Goal: Task Accomplishment & Management: Use online tool/utility

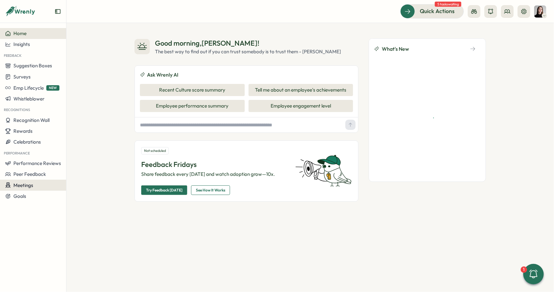
click at [18, 185] on span "Meetings" at bounding box center [23, 185] width 20 height 6
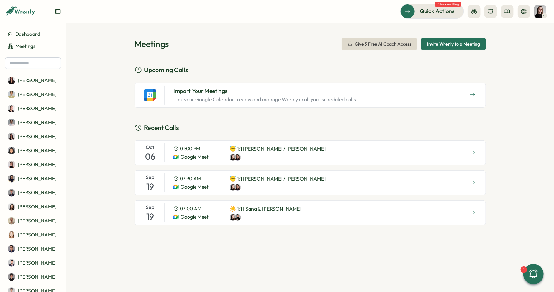
click at [476, 48] on span "Invite Wrenly to a Meeting" at bounding box center [453, 44] width 53 height 11
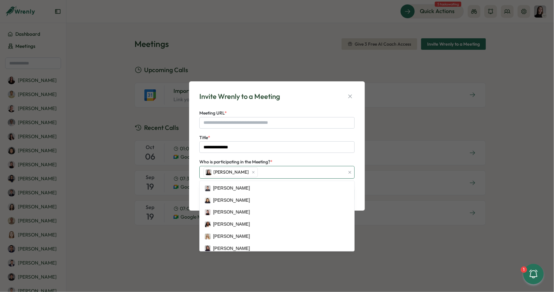
click at [272, 169] on div "Elena Ladushyna" at bounding box center [273, 172] width 143 height 12
type input "****"
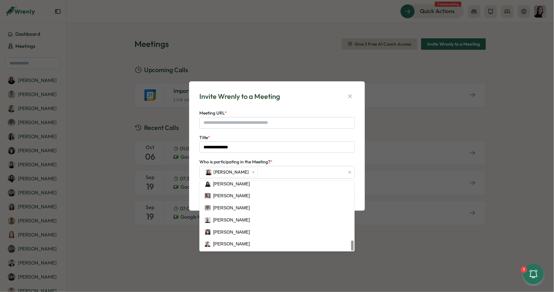
click at [356, 90] on div "**********" at bounding box center [277, 146] width 160 height 114
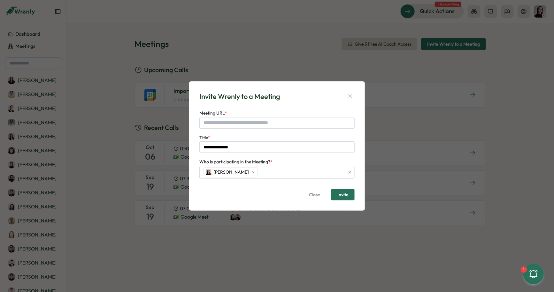
click at [352, 90] on div "**********" at bounding box center [277, 146] width 160 height 114
click at [349, 93] on button "button" at bounding box center [349, 96] width 9 height 9
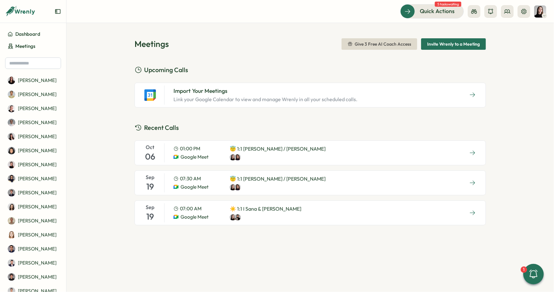
click at [346, 86] on div "Import Your Meetings Link your Google Calendar to view and manage Wrenly in all…" at bounding box center [265, 95] width 194 height 19
click at [374, 93] on div "Import Your Meetings Link your Google Calendar to view and manage Wrenly in all…" at bounding box center [309, 95] width 351 height 25
click at [477, 93] on button "button" at bounding box center [472, 95] width 16 height 10
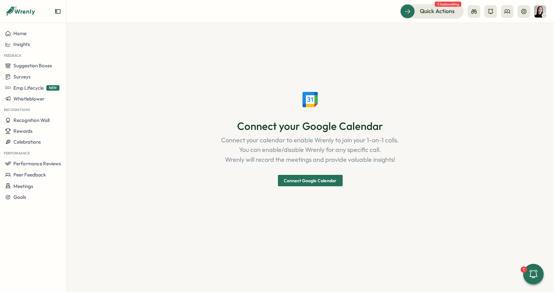
click at [322, 190] on div "Connect your Google Calendar Connect your calendar to enable Wrenly to join you…" at bounding box center [309, 137] width 351 height 199
click at [320, 183] on span "Connect Google Calendar" at bounding box center [310, 180] width 53 height 11
click at [318, 179] on span "Connect Google Calendar" at bounding box center [310, 180] width 53 height 11
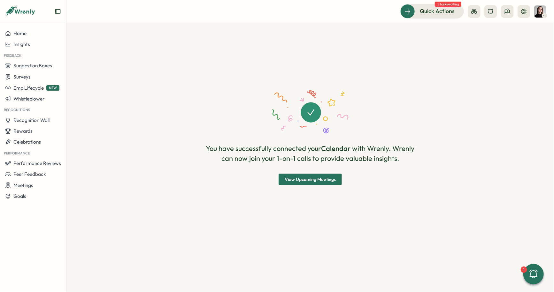
click at [300, 179] on span "View Upcoming Meetings" at bounding box center [309, 179] width 51 height 11
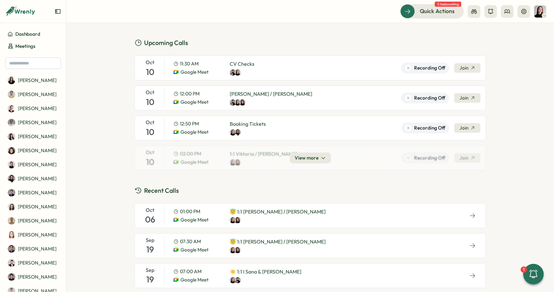
scroll to position [42, 0]
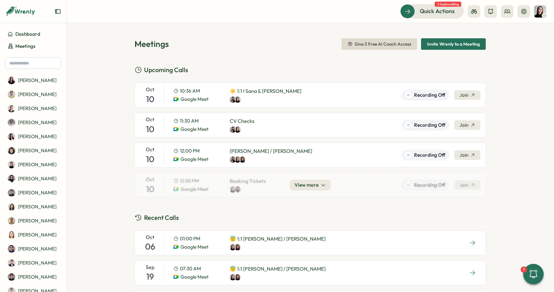
click at [465, 96] on span "Join" at bounding box center [463, 95] width 9 height 7
click at [319, 96] on div "Oct 10 10:36 AM Google Meet ☀️ 1:1 I Sana & Elena Recording Off Join" at bounding box center [309, 95] width 351 height 25
click at [435, 97] on span "Recording Off" at bounding box center [429, 95] width 31 height 7
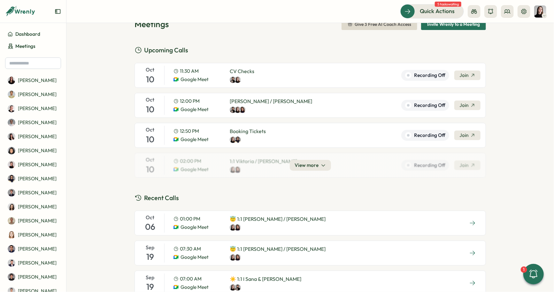
scroll to position [25, 0]
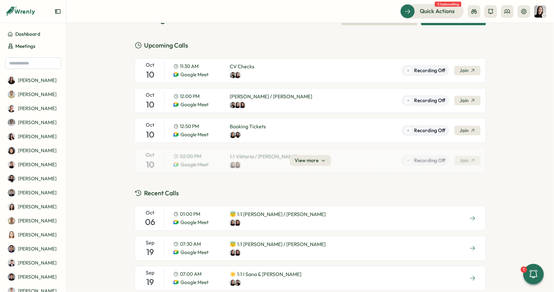
click at [316, 165] on div "View more" at bounding box center [309, 160] width 351 height 25
click at [316, 160] on span "View more" at bounding box center [307, 160] width 24 height 7
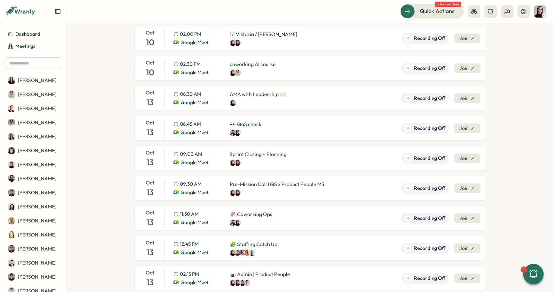
scroll to position [152, 0]
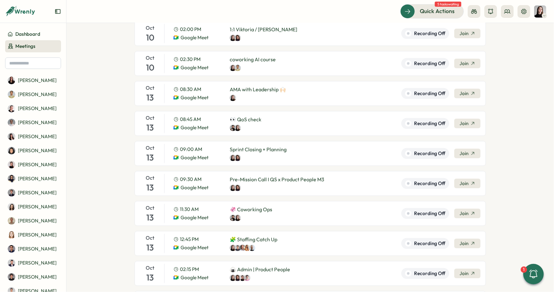
click at [22, 44] on span "Meetings" at bounding box center [25, 46] width 20 height 7
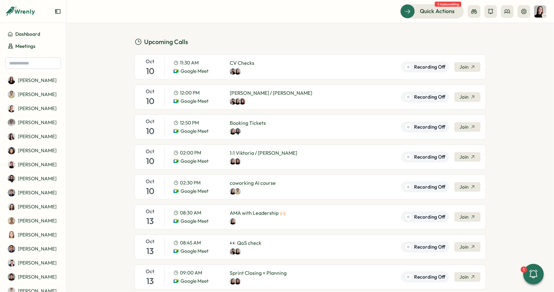
scroll to position [0, 0]
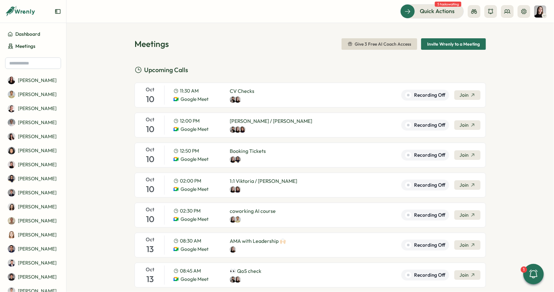
click at [472, 42] on span "Invite Wrenly to a Meeting" at bounding box center [453, 44] width 53 height 11
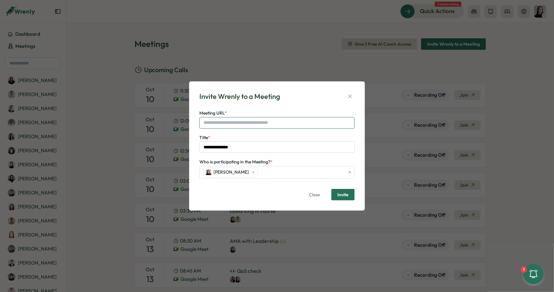
click at [248, 120] on input "Meeting URL *" at bounding box center [276, 122] width 155 height 11
click at [351, 99] on icon "button" at bounding box center [350, 96] width 6 height 6
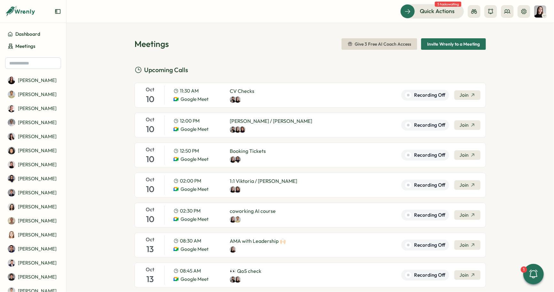
click at [459, 48] on span "Invite Wrenly to a Meeting" at bounding box center [453, 44] width 53 height 11
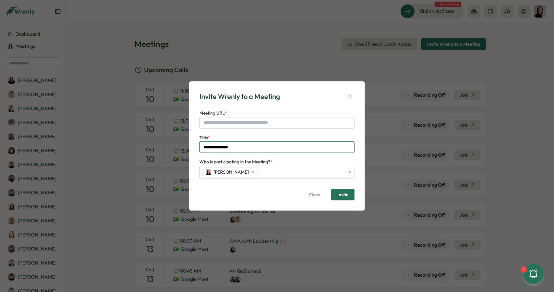
drag, startPoint x: 237, startPoint y: 146, endPoint x: 221, endPoint y: 148, distance: 15.7
click at [221, 148] on input "**********" at bounding box center [276, 146] width 155 height 11
type input "**********"
drag, startPoint x: 245, startPoint y: 122, endPoint x: 248, endPoint y: 123, distance: 3.4
click at [245, 122] on input "Meeting URL *" at bounding box center [276, 122] width 155 height 11
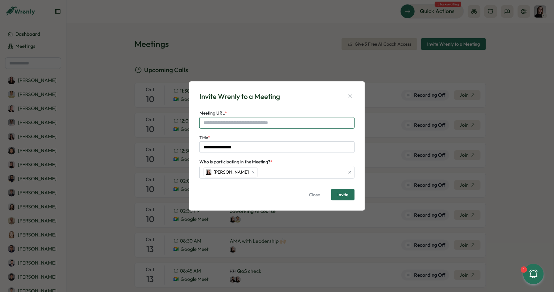
paste input "**********"
drag, startPoint x: 240, startPoint y: 124, endPoint x: 121, endPoint y: 118, distance: 119.5
click at [120, 118] on div "**********" at bounding box center [277, 146] width 554 height 292
type input "**********"
click at [345, 191] on span "Invite" at bounding box center [342, 194] width 11 height 11
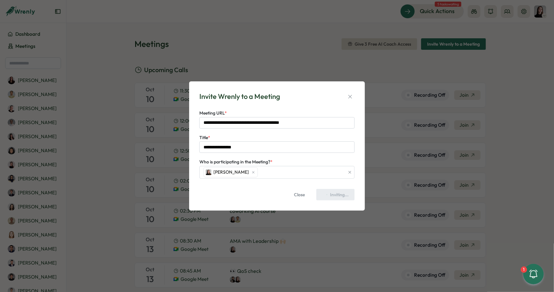
click at [272, 180] on form "**********" at bounding box center [276, 154] width 155 height 91
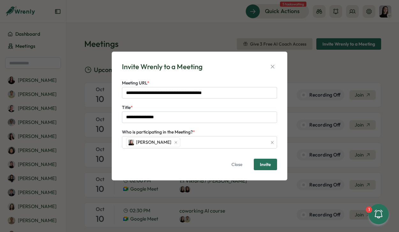
click at [277, 69] on div "**********" at bounding box center [199, 116] width 160 height 114
click at [273, 68] on icon "button" at bounding box center [272, 67] width 6 height 6
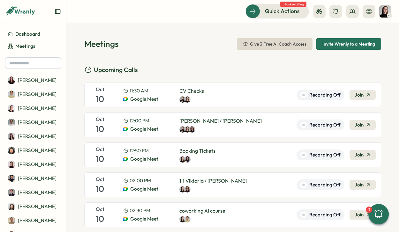
click at [221, 70] on h2 "Upcoming Calls" at bounding box center [232, 70] width 297 height 10
click at [24, 47] on span "Meetings" at bounding box center [25, 46] width 20 height 7
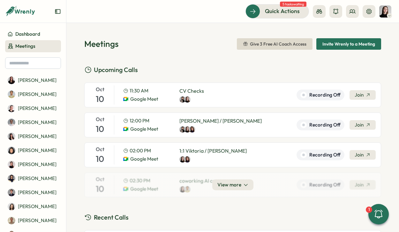
click at [26, 47] on span "Meetings" at bounding box center [25, 46] width 20 height 7
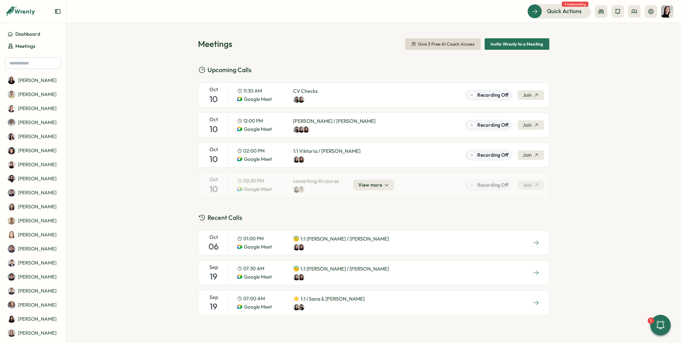
click at [240, 220] on span "Recent Calls" at bounding box center [225, 218] width 35 height 10
click at [220, 216] on span "Recent Calls" at bounding box center [225, 218] width 35 height 10
click at [31, 31] on span "Dashboard" at bounding box center [27, 34] width 25 height 7
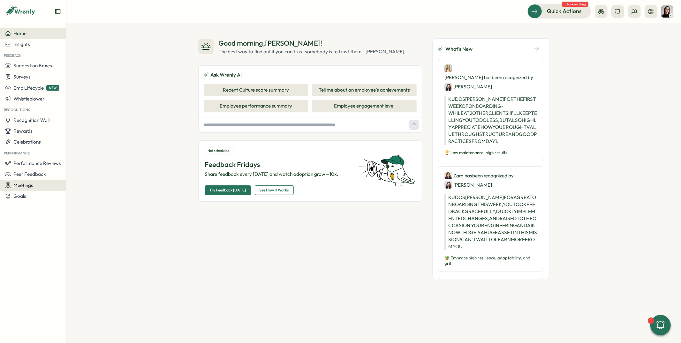
click at [37, 188] on div "Meetings" at bounding box center [33, 185] width 56 height 6
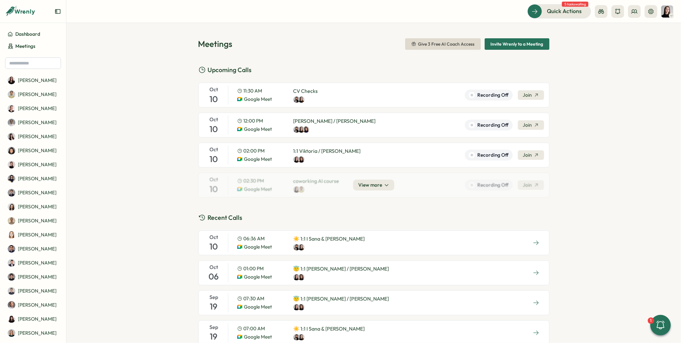
scroll to position [21, 0]
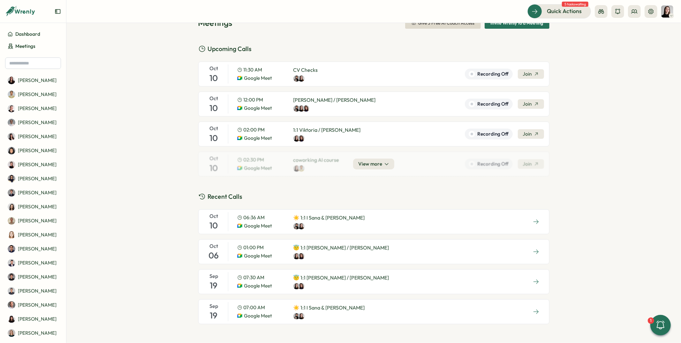
click at [399, 225] on div "Oct 10 06:36 AM Google Meet ☀️ 1:1 I Sana & Elena" at bounding box center [373, 221] width 351 height 25
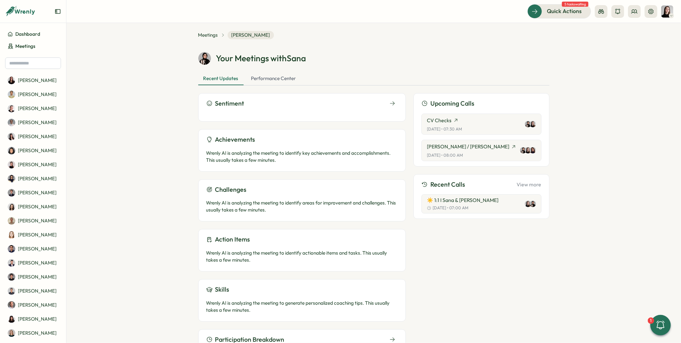
scroll to position [8, 0]
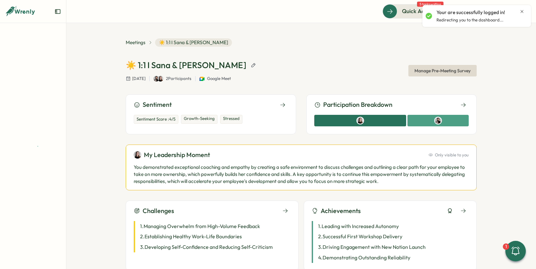
click at [523, 11] on icon "Close notification" at bounding box center [522, 11] width 5 height 5
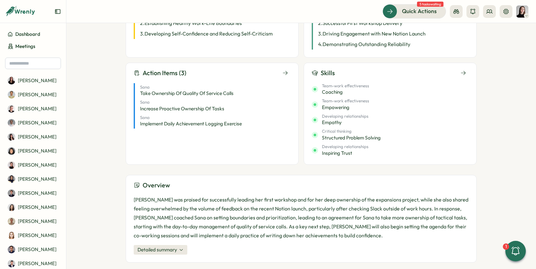
scroll to position [220, 0]
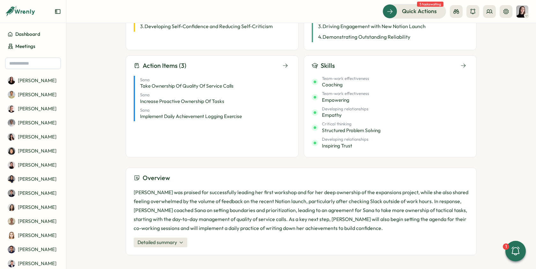
click at [188, 242] on div "Detailed summary" at bounding box center [301, 242] width 335 height 10
click at [175, 242] on span "Detailed summary" at bounding box center [158, 242] width 40 height 7
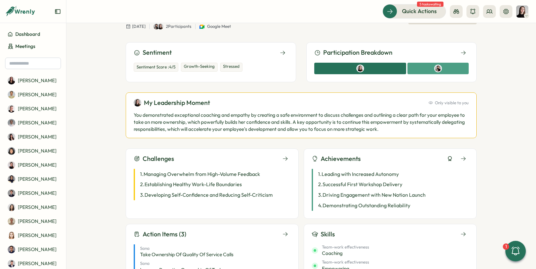
scroll to position [0, 0]
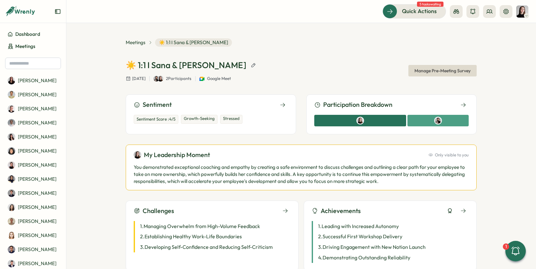
click at [269, 113] on div "Sentiment Score : 4 /5 Growth-Seeking Stressed" at bounding box center [211, 118] width 155 height 17
click at [281, 102] on icon at bounding box center [283, 105] width 6 height 6
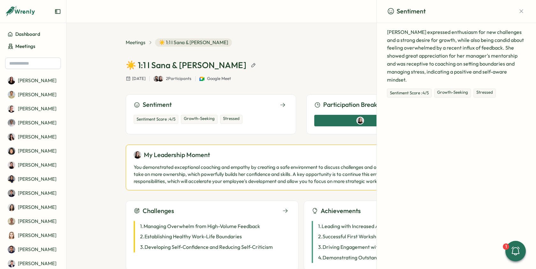
click at [500, 47] on p "Sana Naqvi expressed enthusiasm for new challenges and a strong desire for grow…" at bounding box center [456, 56] width 139 height 56
click at [524, 11] on icon "button" at bounding box center [522, 11] width 6 height 6
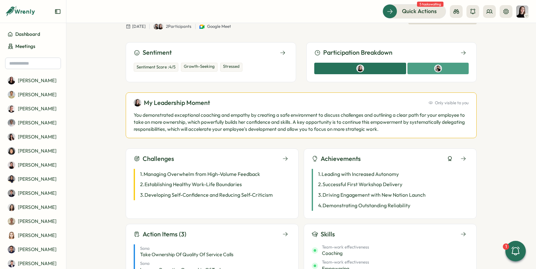
scroll to position [78, 0]
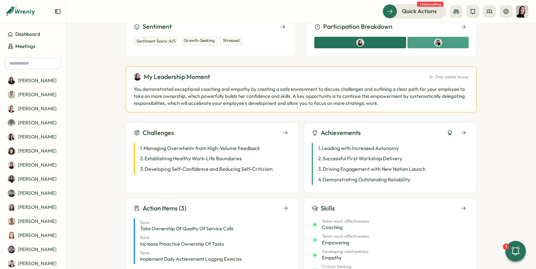
click at [399, 82] on div "My Leadership Moment Only visible to you You demonstrated exceptional coaching …" at bounding box center [301, 89] width 351 height 46
click at [448, 77] on span "Only visible to you" at bounding box center [452, 77] width 34 height 6
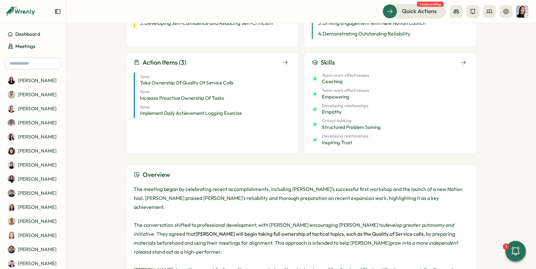
scroll to position [274, 0]
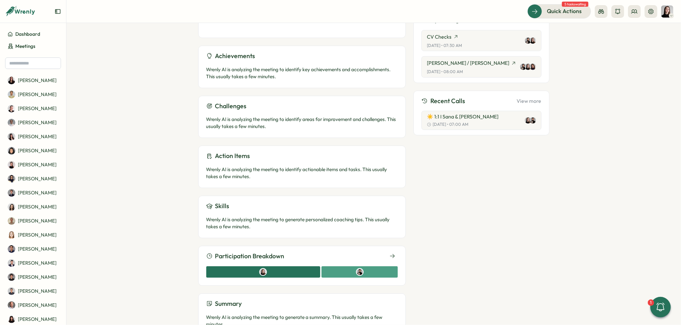
scroll to position [115, 0]
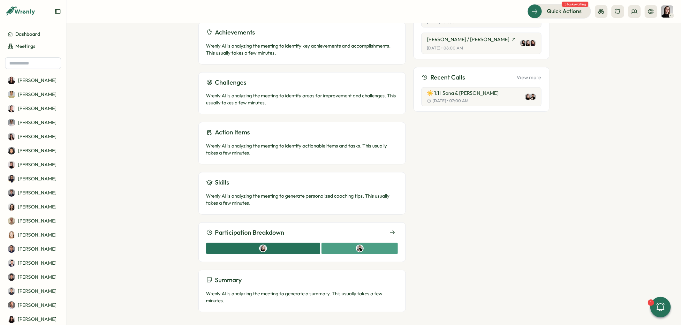
click at [283, 144] on p "Wrenly AI is analyzing the meeting to identify actionable items and tasks. This…" at bounding box center [302, 149] width 192 height 14
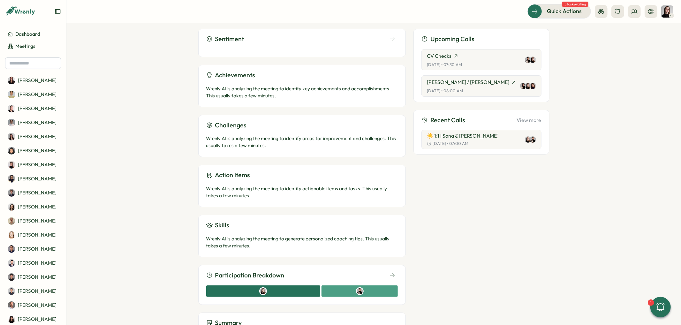
scroll to position [56, 0]
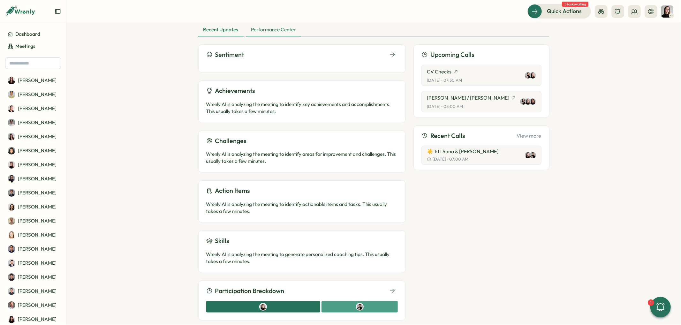
click at [262, 31] on div "Performance Center" at bounding box center [273, 30] width 55 height 13
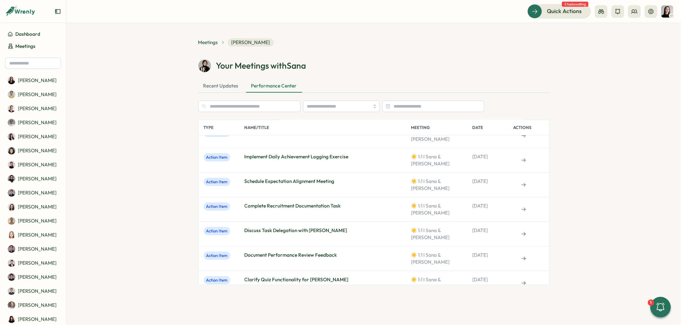
scroll to position [463, 0]
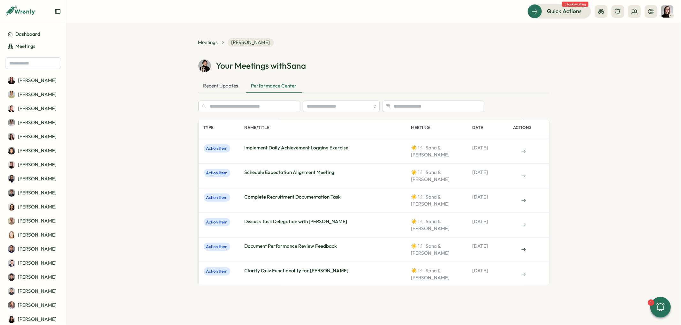
click at [112, 136] on section "Meetings [PERSON_NAME] Your Meetings with [PERSON_NAME] Recent Updates Performa…" at bounding box center [373, 174] width 615 height 302
click at [36, 34] on span "Dashboard" at bounding box center [27, 34] width 25 height 7
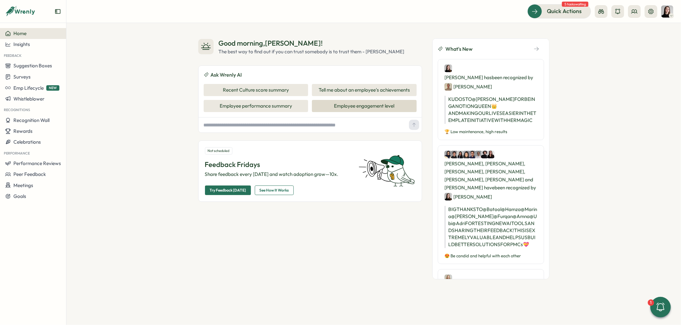
click at [338, 104] on button "Employee engagement level" at bounding box center [364, 106] width 105 height 12
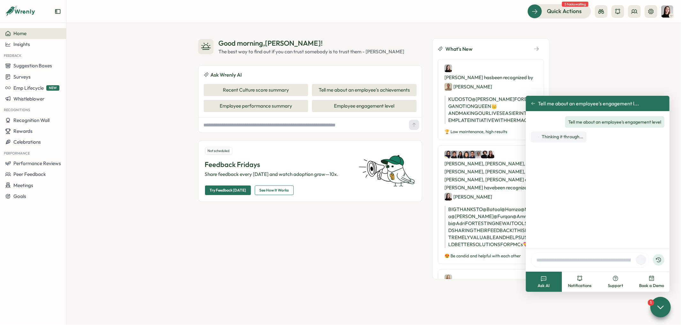
click at [214, 127] on input "text" at bounding box center [303, 125] width 205 height 10
type input "*"
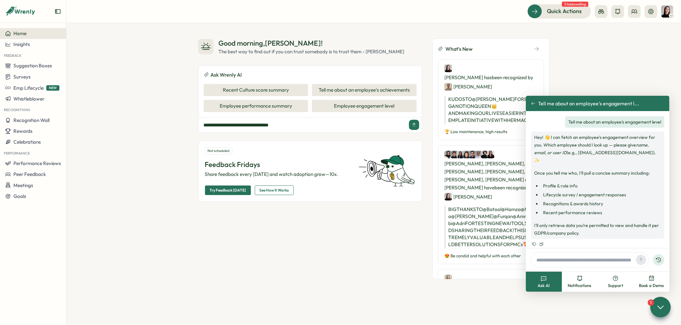
type input "**********"
click at [415, 124] on icon at bounding box center [414, 125] width 3 height 4
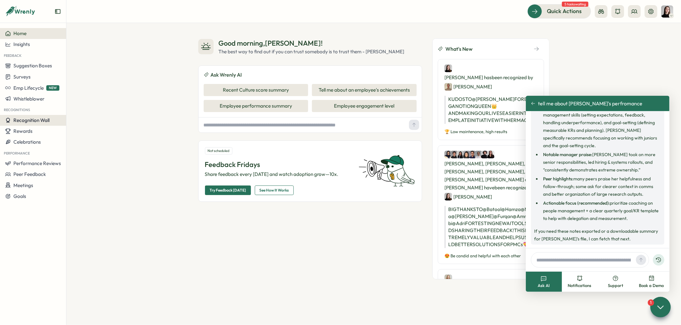
scroll to position [130, 0]
click at [564, 261] on input "text" at bounding box center [584, 260] width 100 height 10
type input "**********"
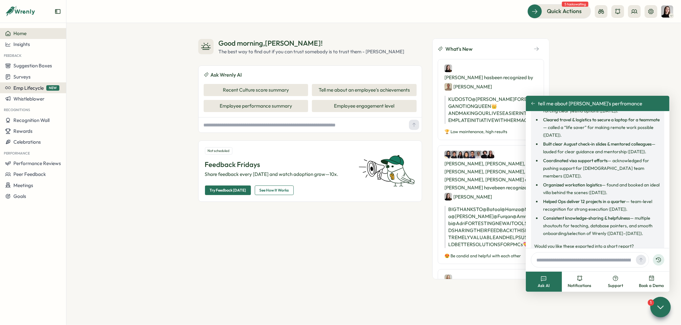
scroll to position [357, 0]
